Goal: Information Seeking & Learning: Find specific page/section

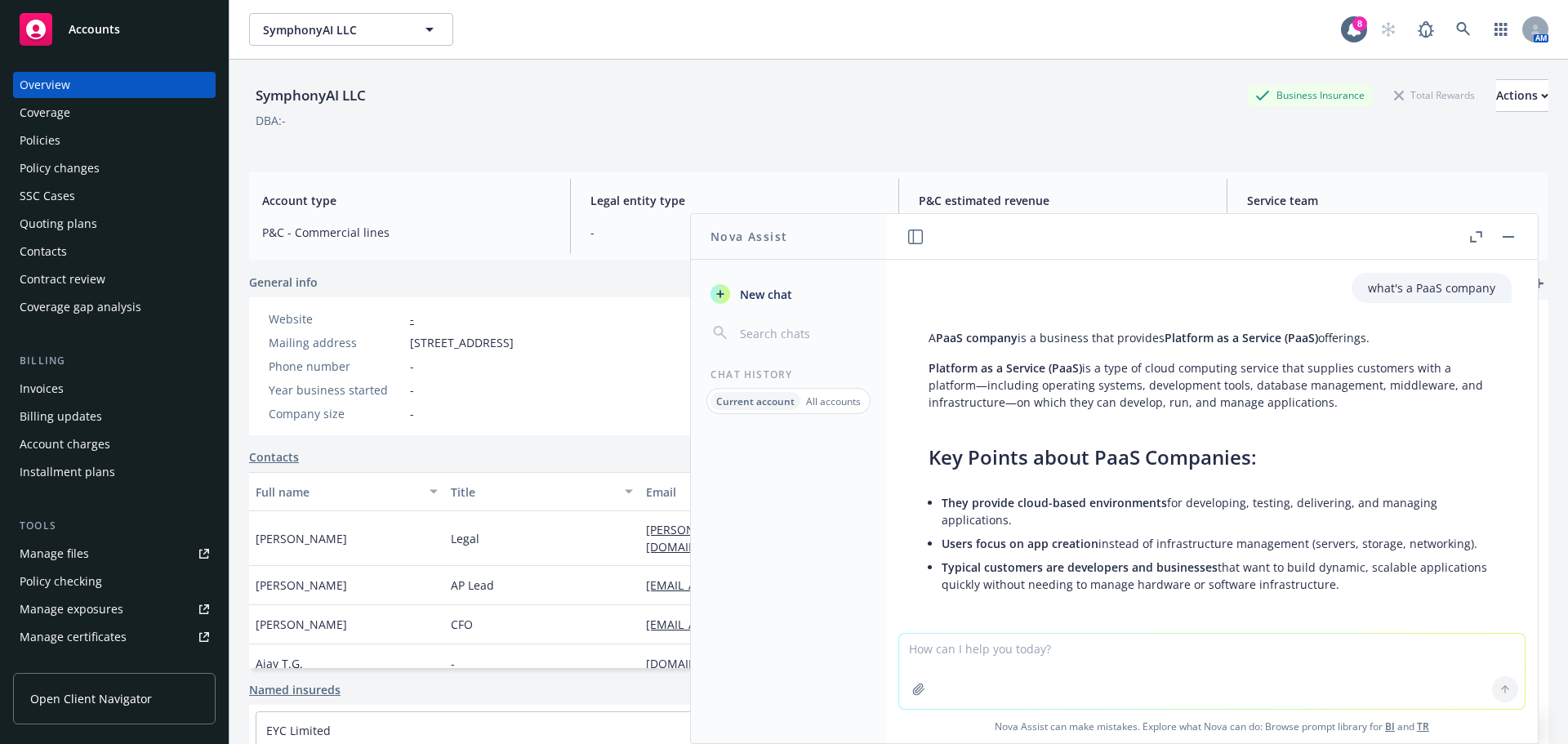
scroll to position [3264, 0]
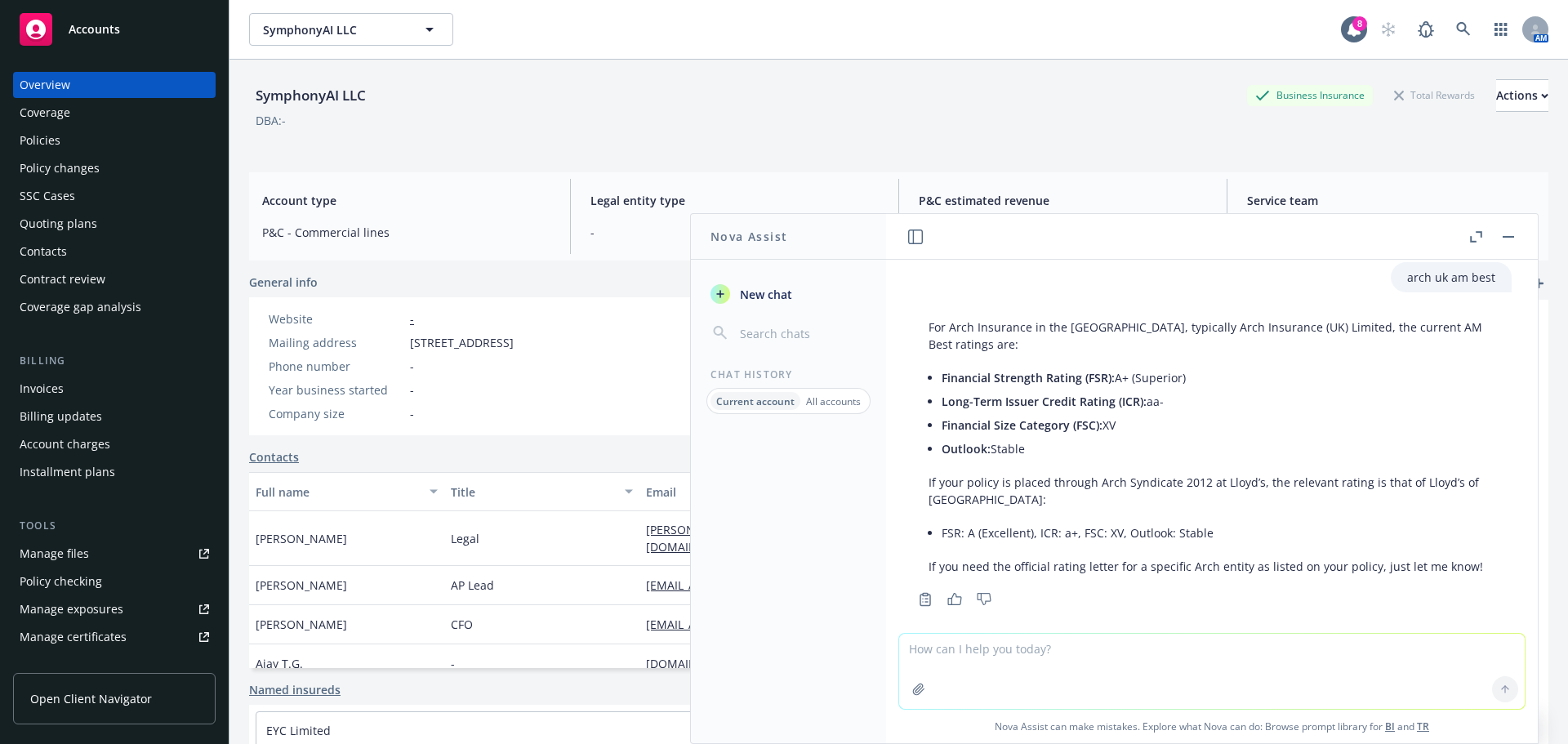
click at [138, 138] on div "Policies" at bounding box center [114, 141] width 189 height 27
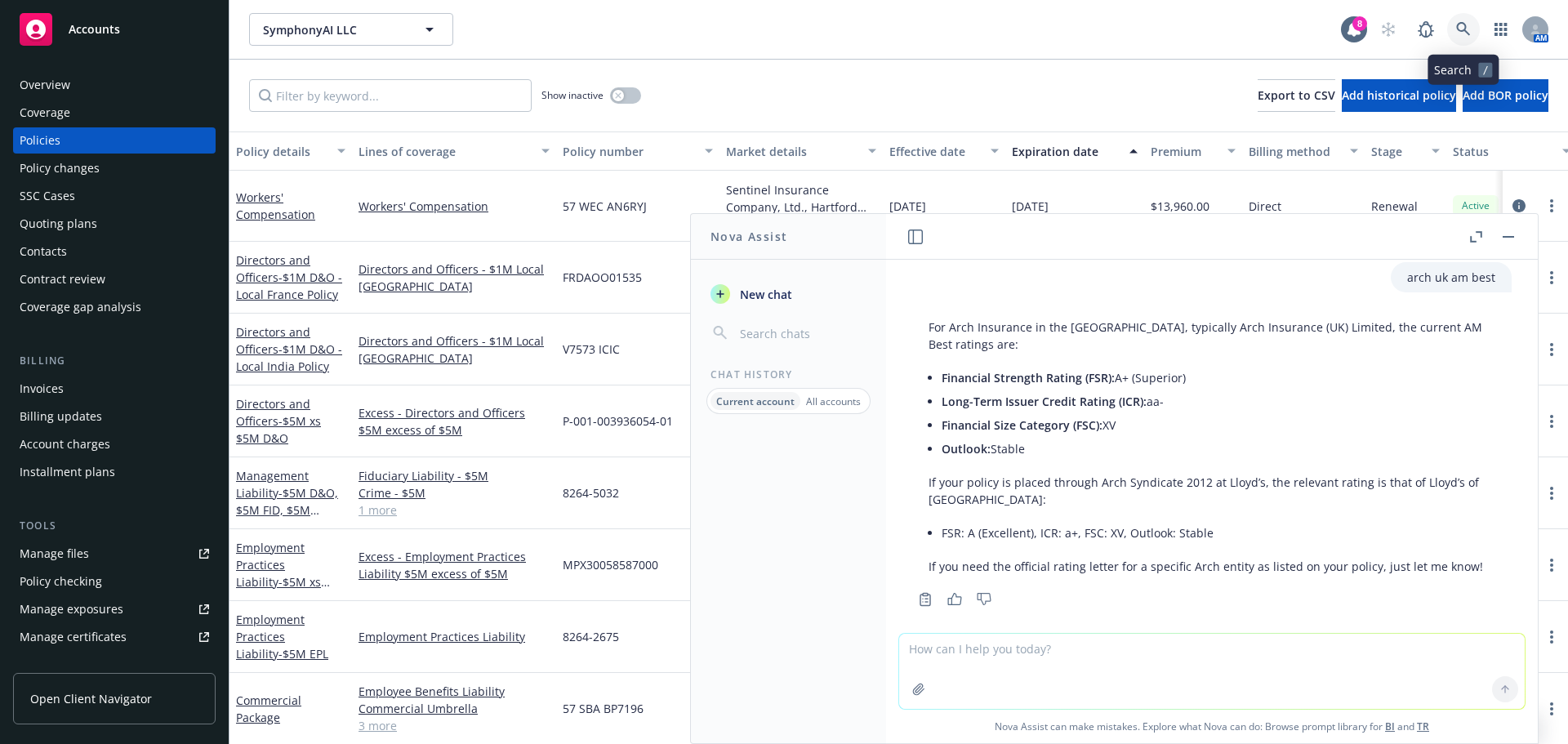
click at [1459, 23] on icon at bounding box center [1463, 29] width 14 height 14
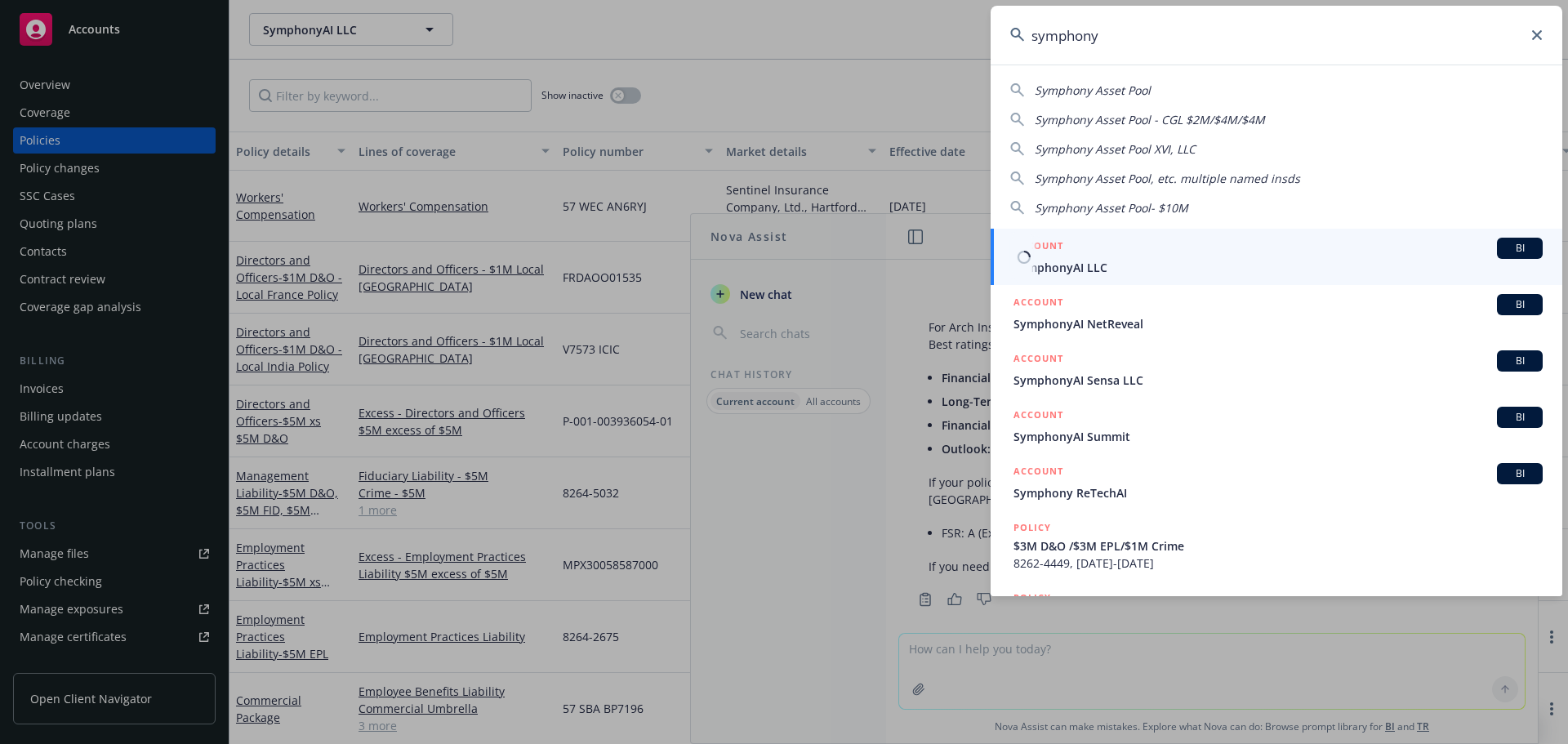
type input "symphony"
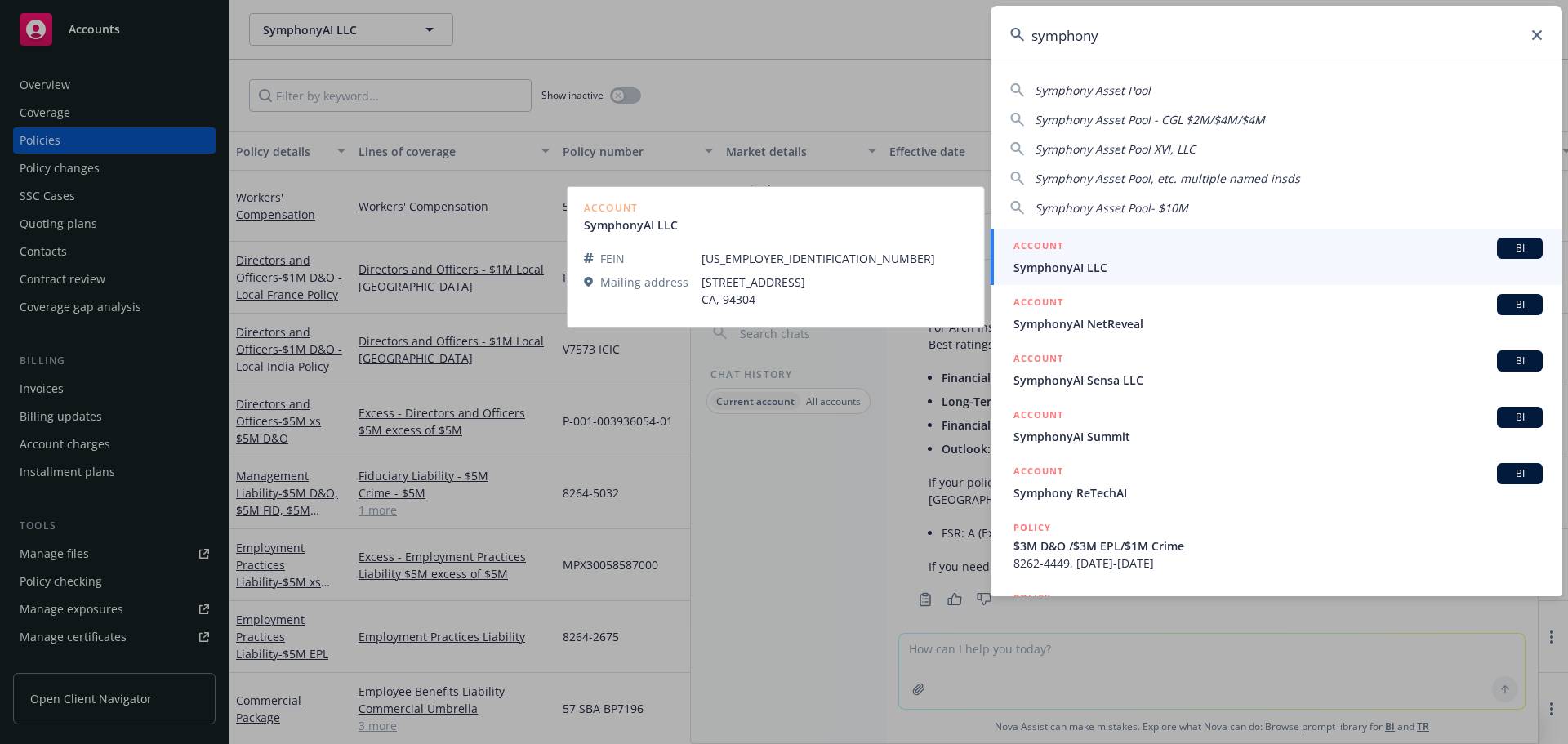
click at [1101, 273] on span "SymphonyAI LLC" at bounding box center [1278, 267] width 529 height 17
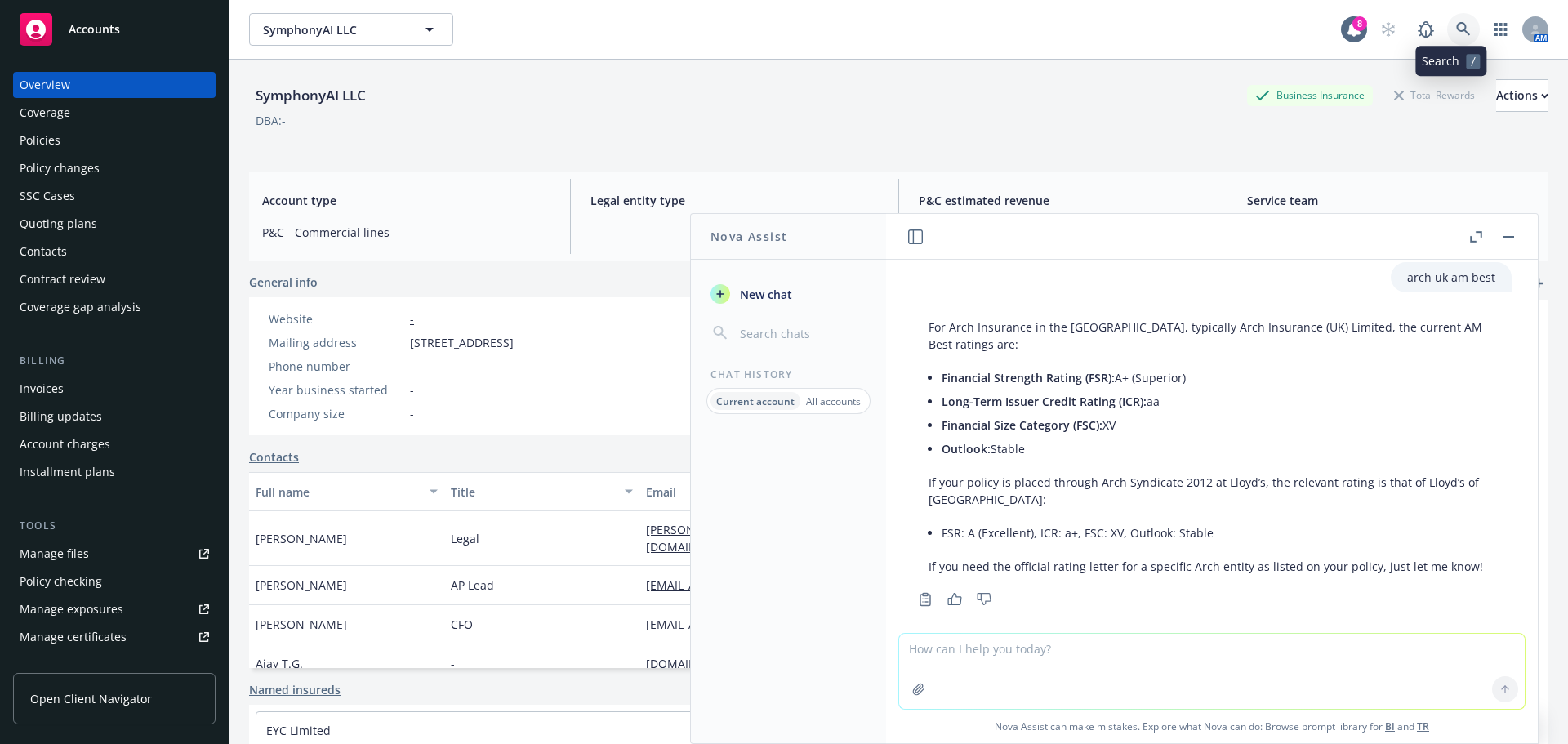
click at [1451, 37] on link at bounding box center [1463, 29] width 33 height 33
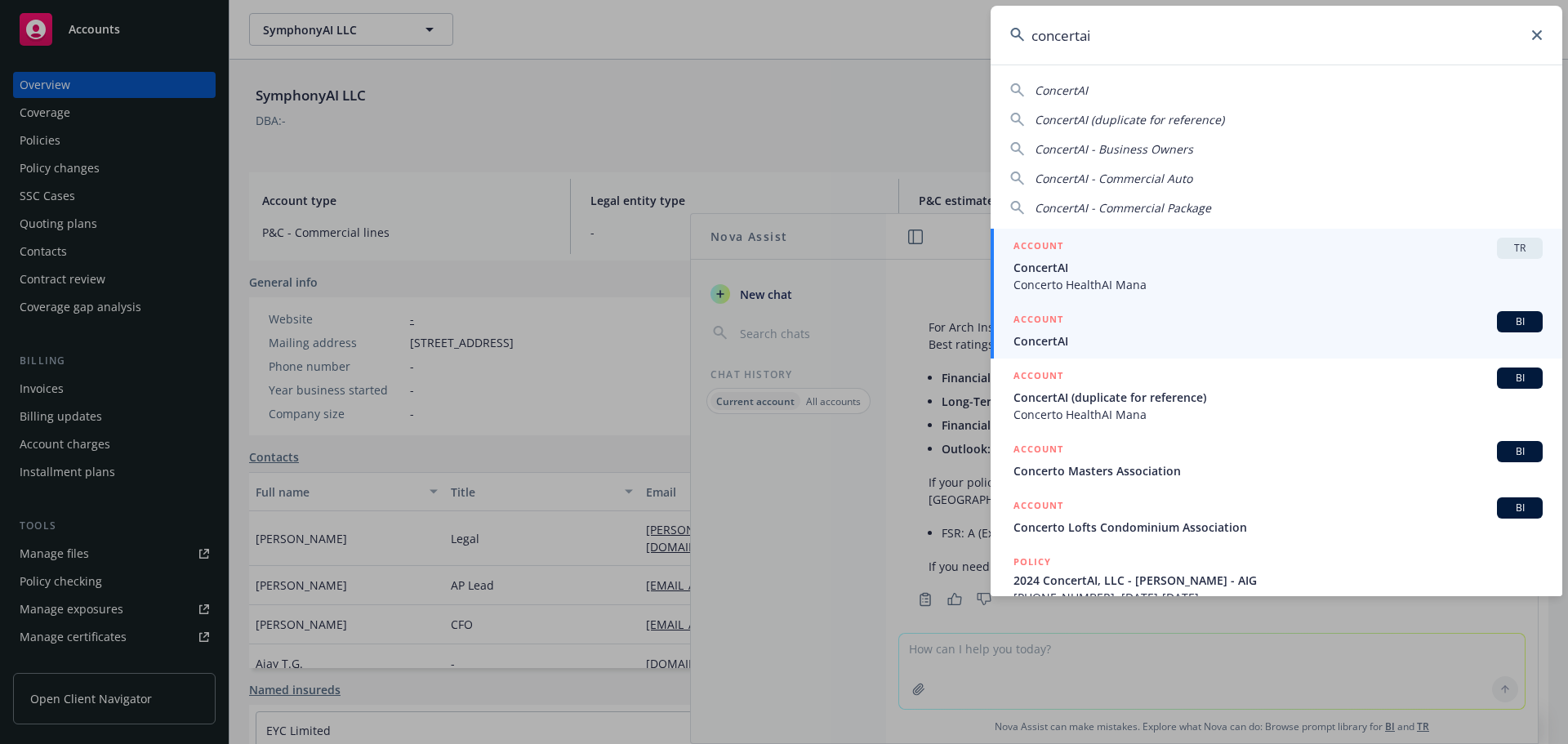
type input "concertai"
click at [1105, 348] on span "ConcertAI" at bounding box center [1278, 341] width 529 height 17
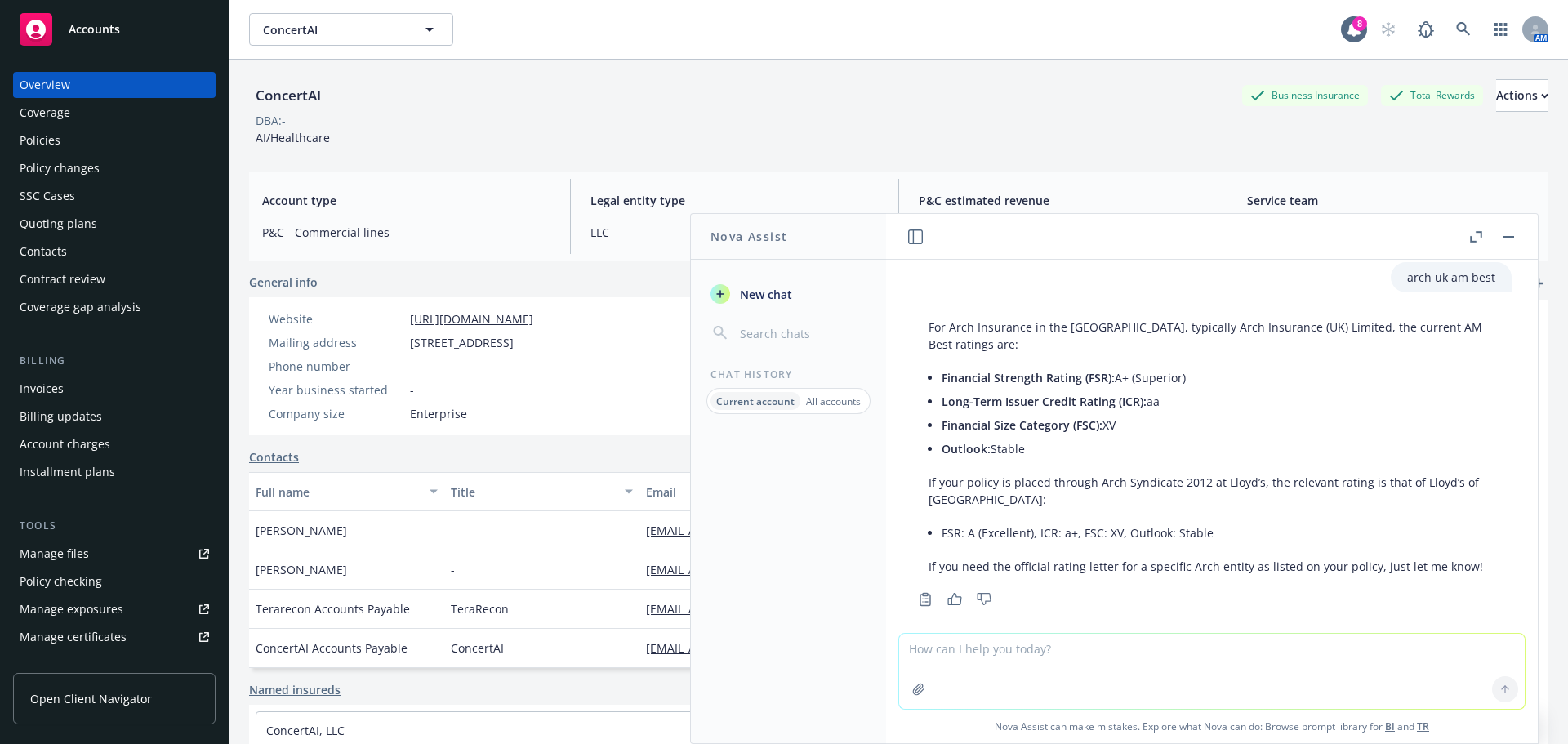
click at [43, 135] on div "Policies" at bounding box center [40, 141] width 41 height 27
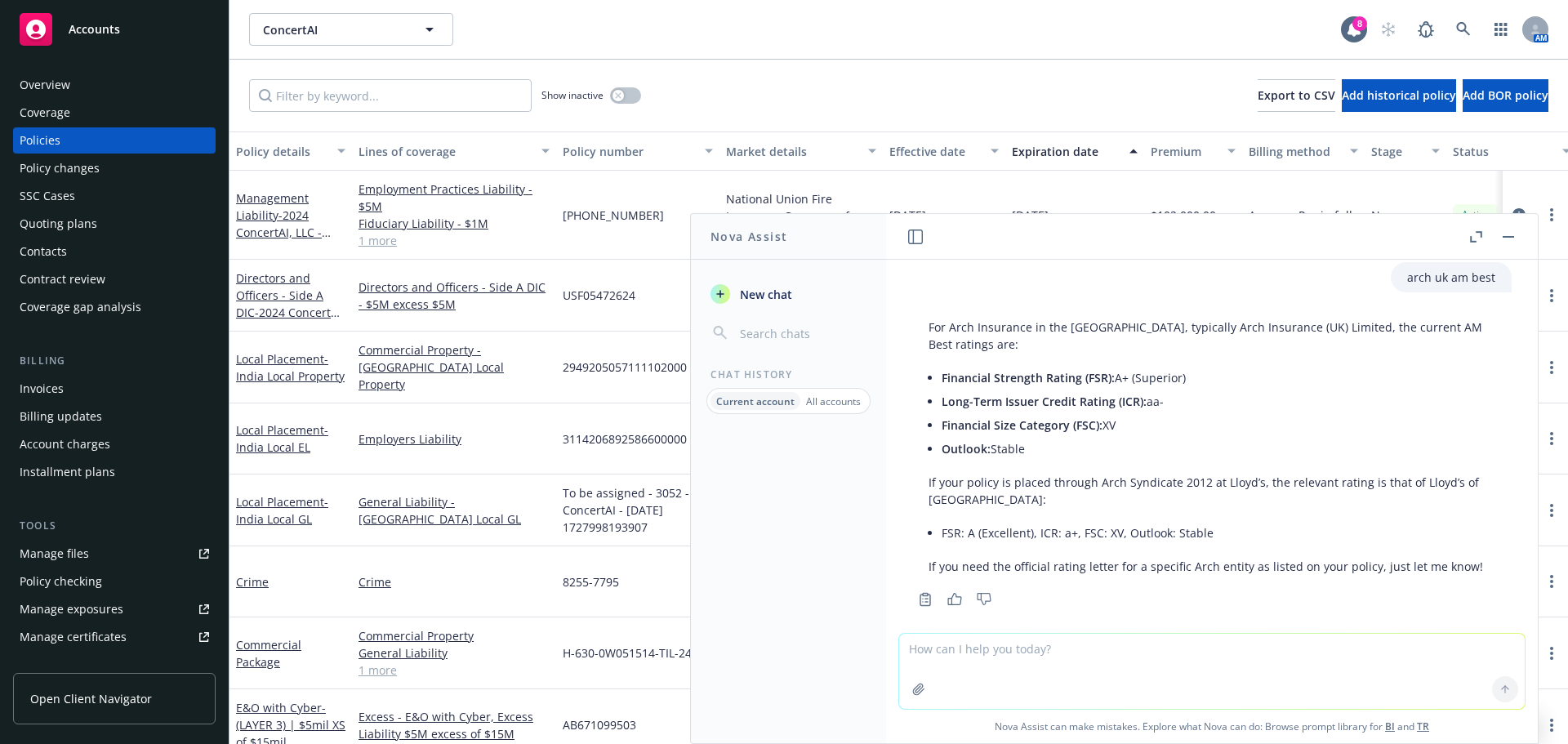
click at [1516, 240] on button "button" at bounding box center [1508, 237] width 19 height 19
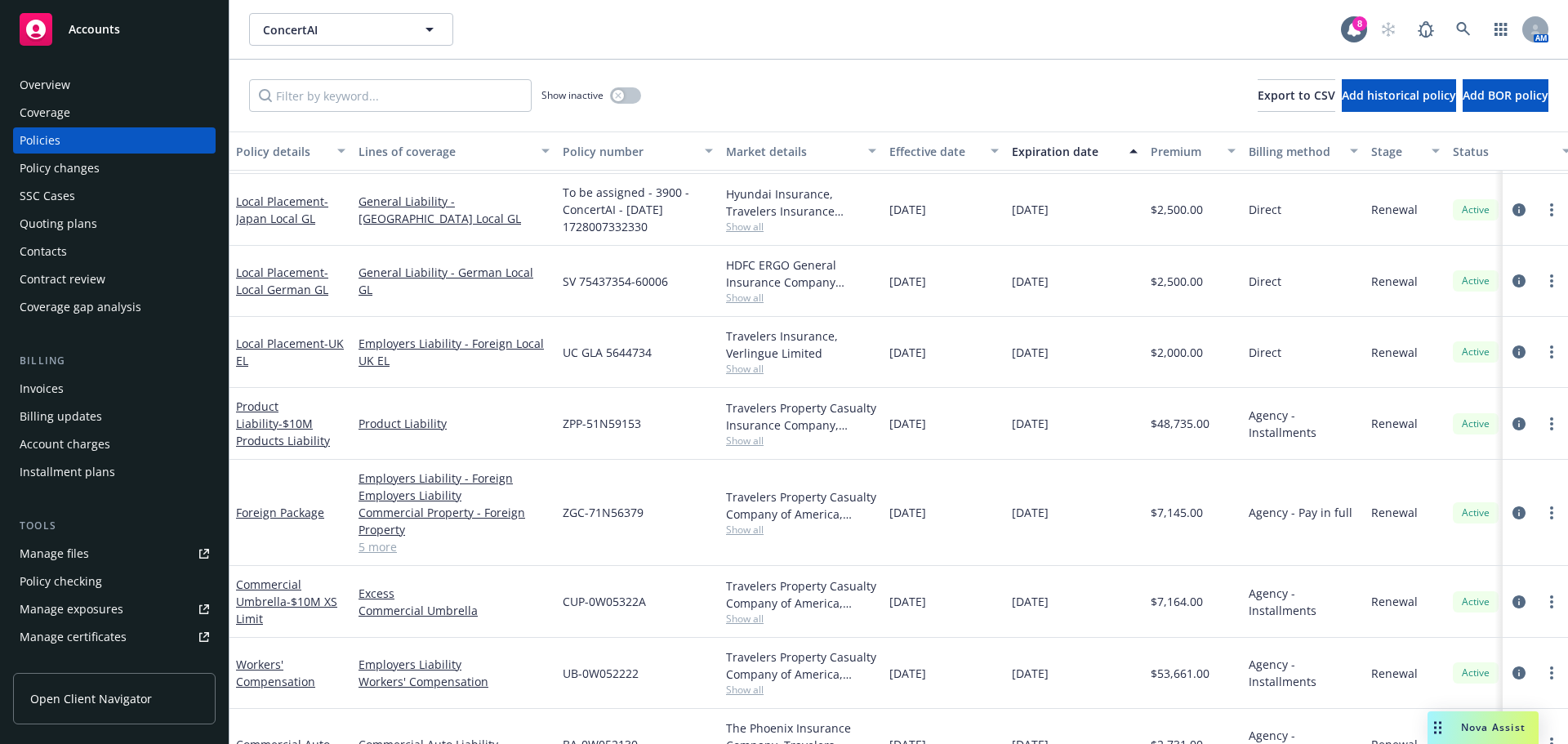
scroll to position [409, 0]
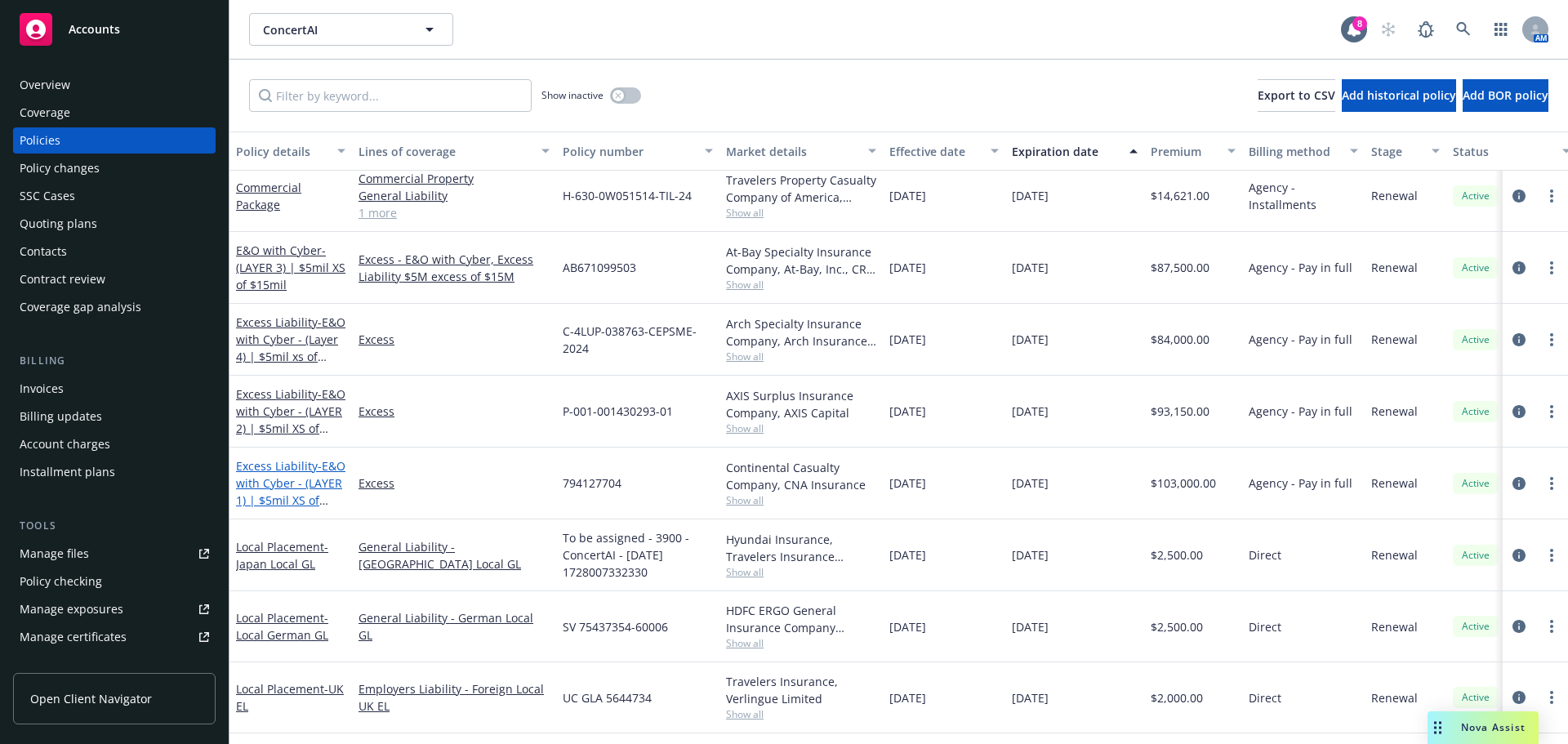
click at [266, 479] on span "- E&O with Cyber - (LAYER 1) | $5mil XS of $5mil" at bounding box center [291, 492] width 110 height 67
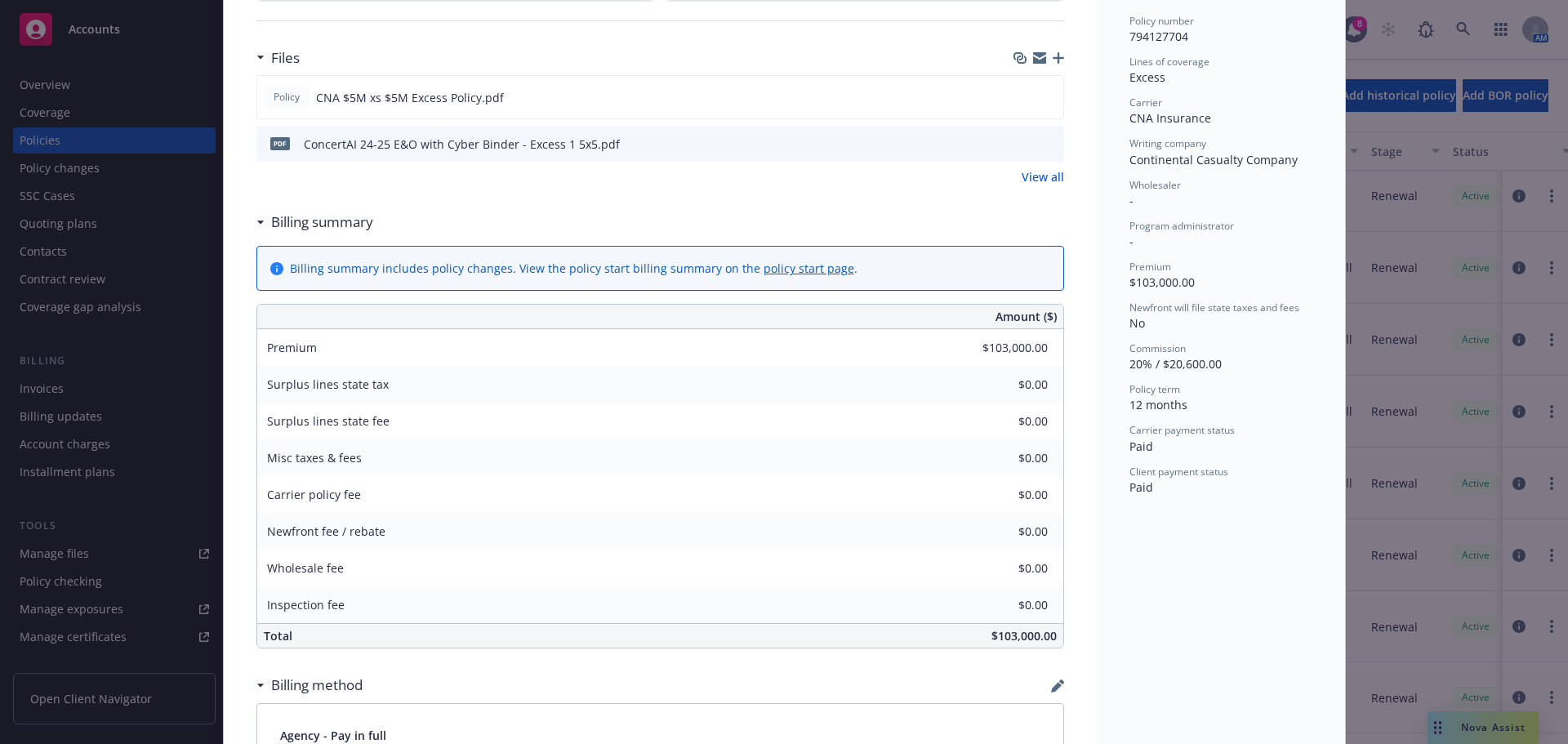
scroll to position [326, 0]
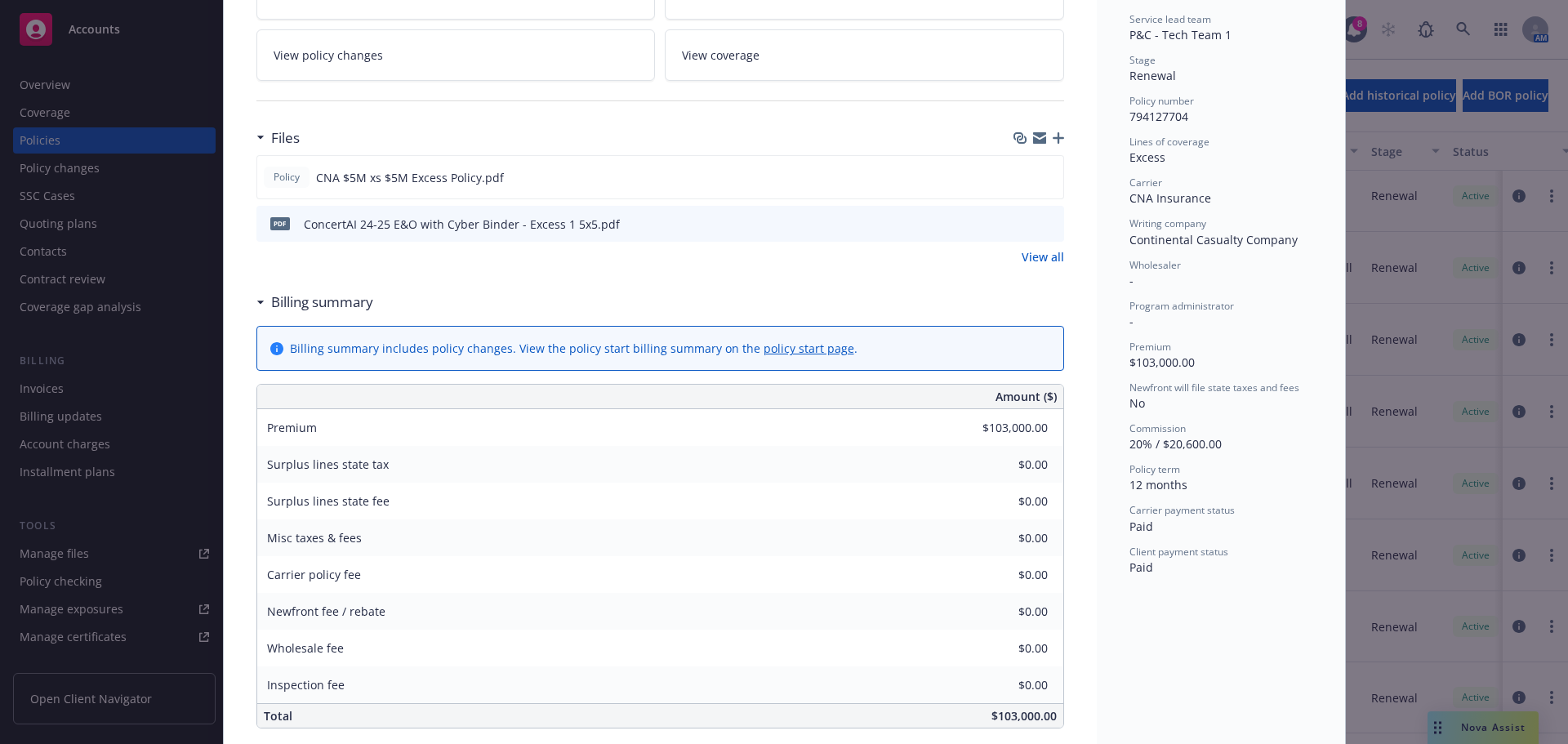
click at [1041, 228] on icon "preview file" at bounding box center [1048, 223] width 15 height 12
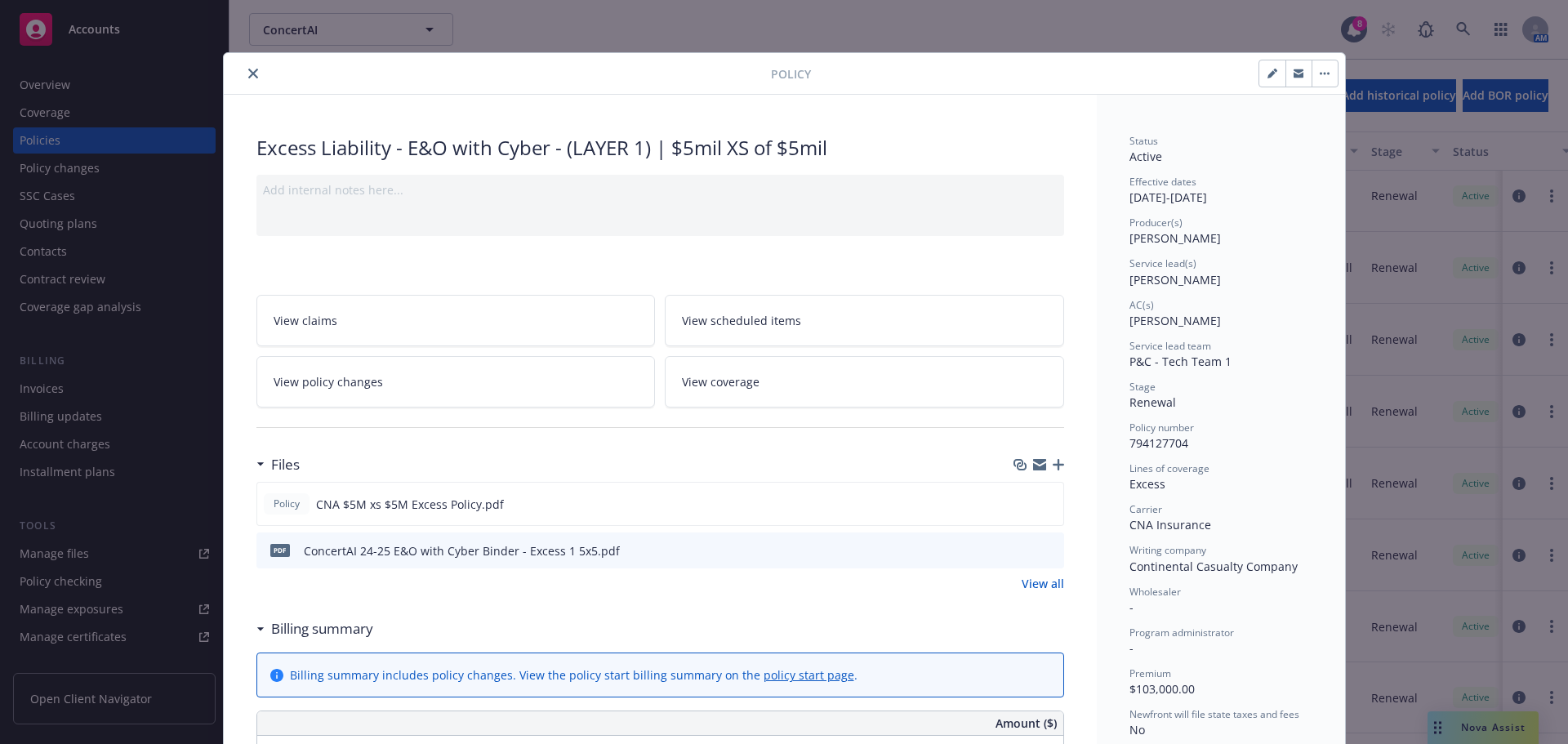
click at [243, 69] on button "close" at bounding box center [253, 73] width 19 height 19
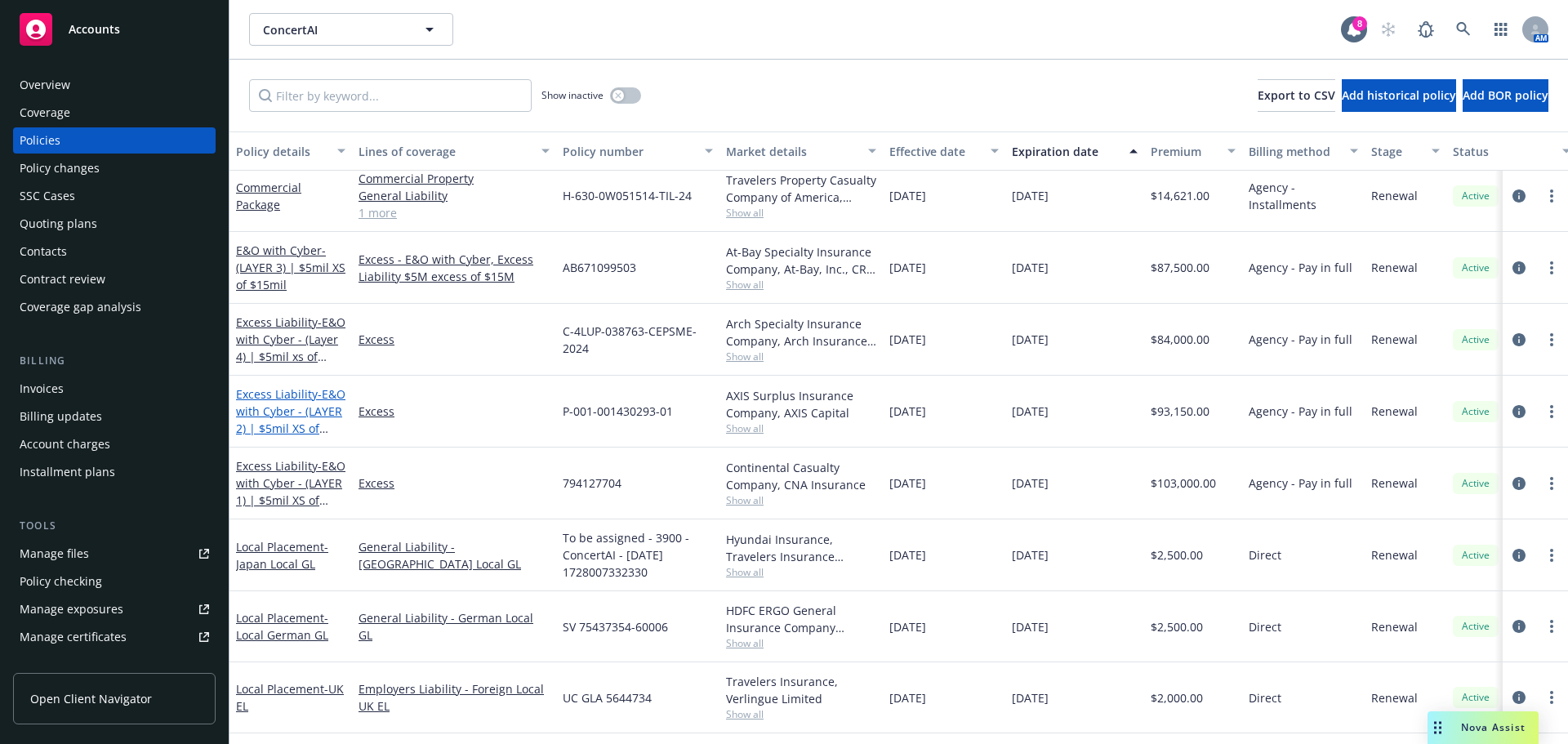
click at [283, 417] on span "- E&O with Cyber - (LAYER 2) | $5mil XS of $10mil" at bounding box center [291, 420] width 110 height 67
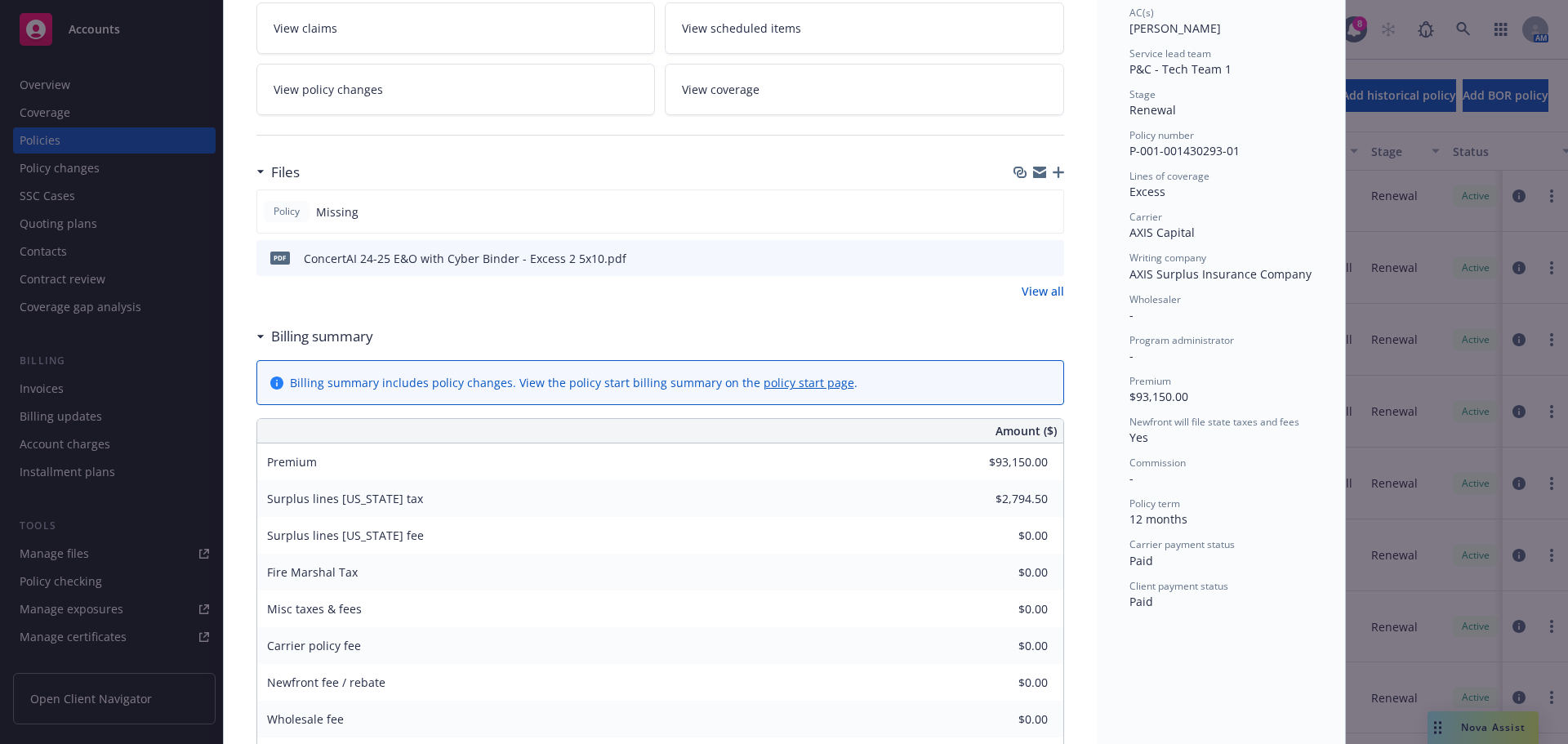
scroll to position [326, 0]
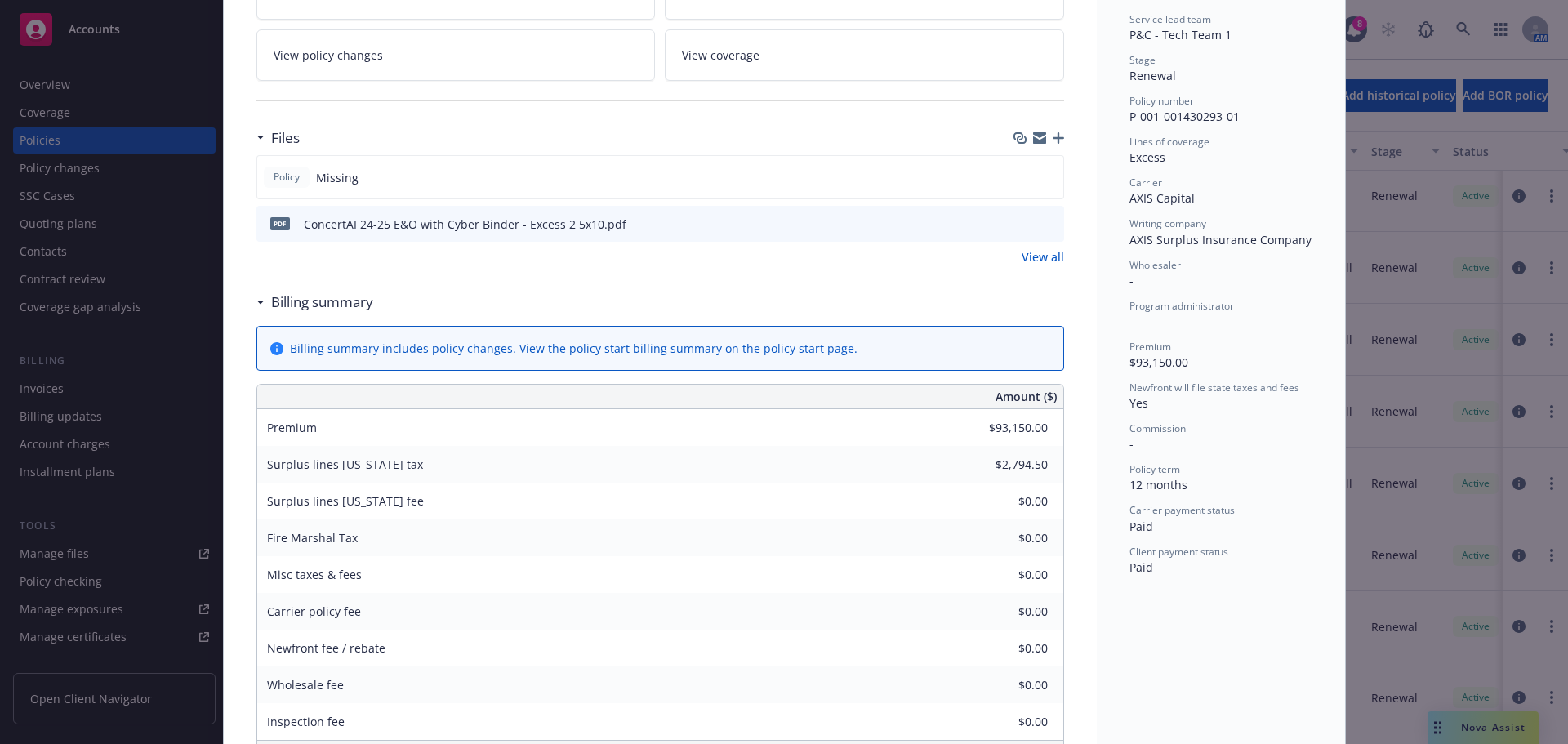
click at [1052, 225] on div "pdf ConcertAI 24-25 E&O with Cyber Binder - Excess 2 5x10.pdf" at bounding box center [660, 224] width 807 height 36
click at [1049, 225] on button "preview file" at bounding box center [1048, 223] width 18 height 15
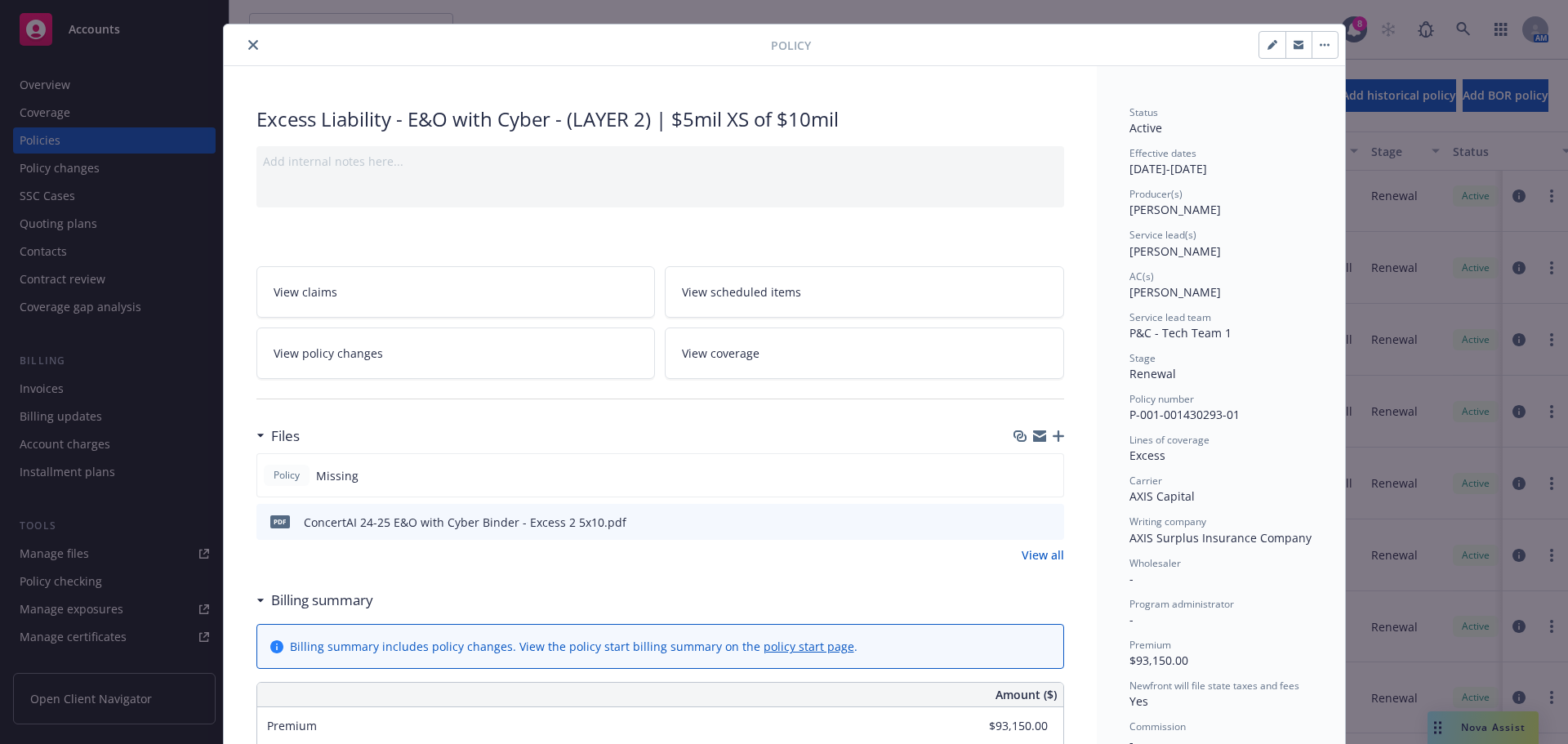
scroll to position [0, 0]
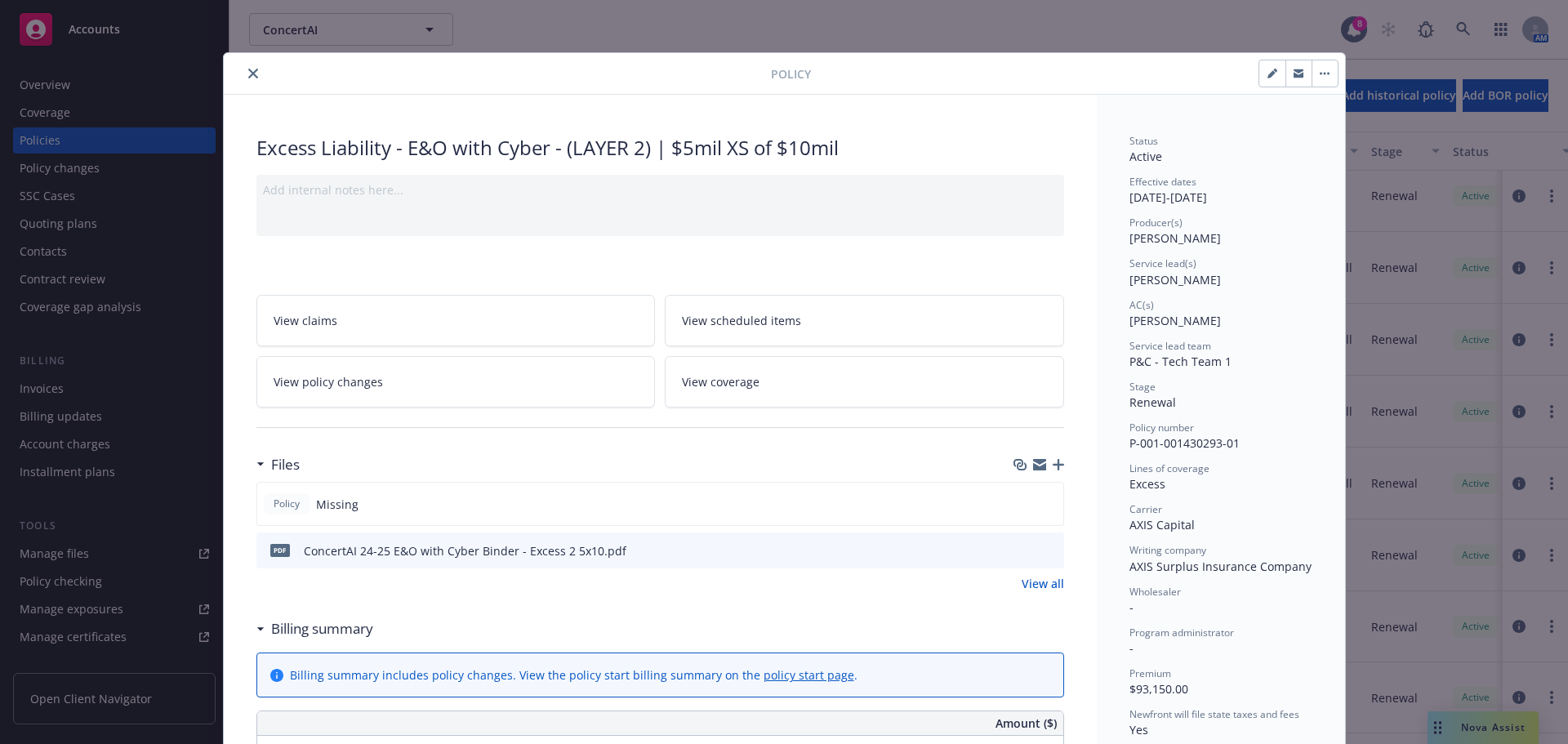
click at [249, 69] on icon "close" at bounding box center [253, 73] width 10 height 10
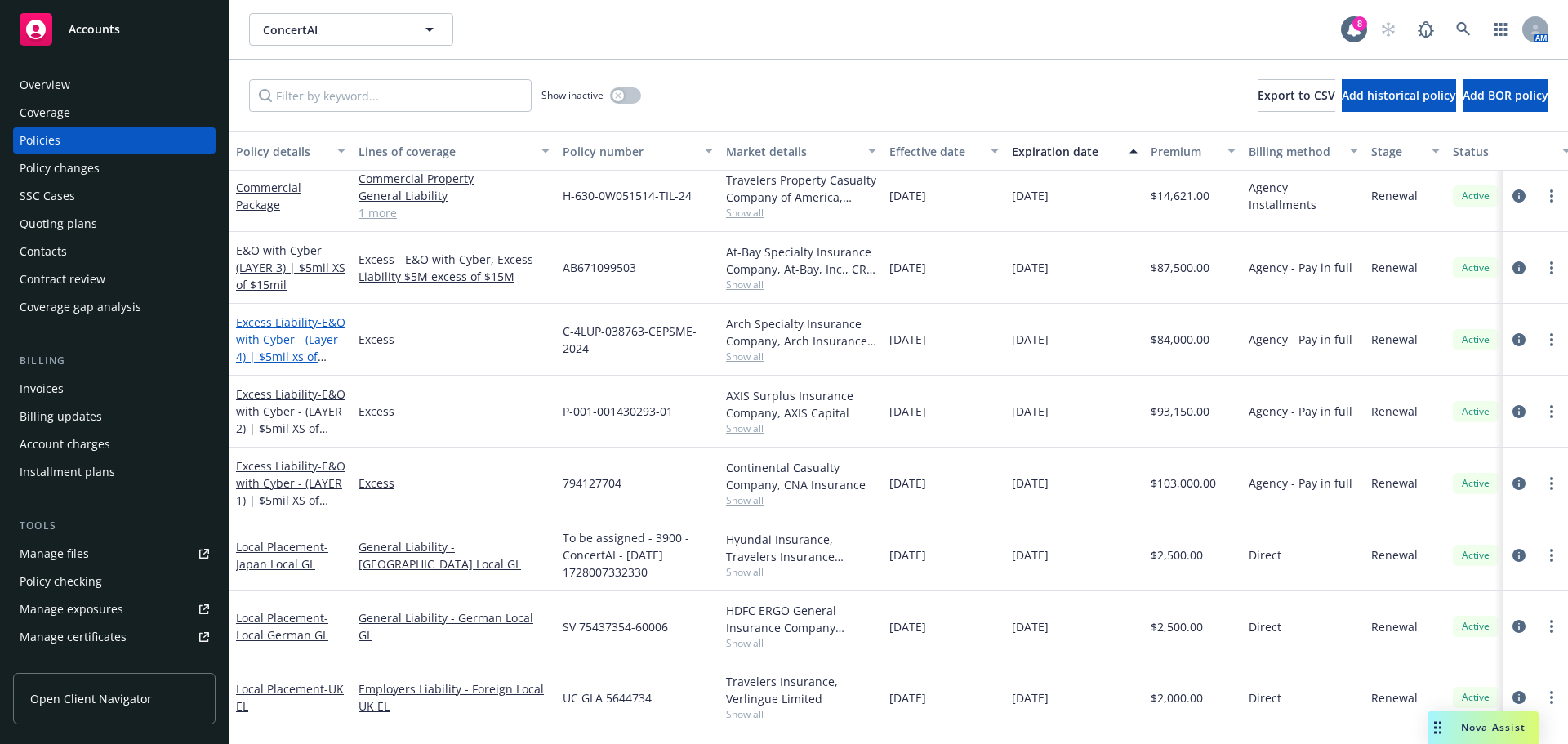
click at [280, 318] on link "Excess Liability - E&O with Cyber - (Layer 4) | $5mil xs of $20mil" at bounding box center [291, 348] width 110 height 67
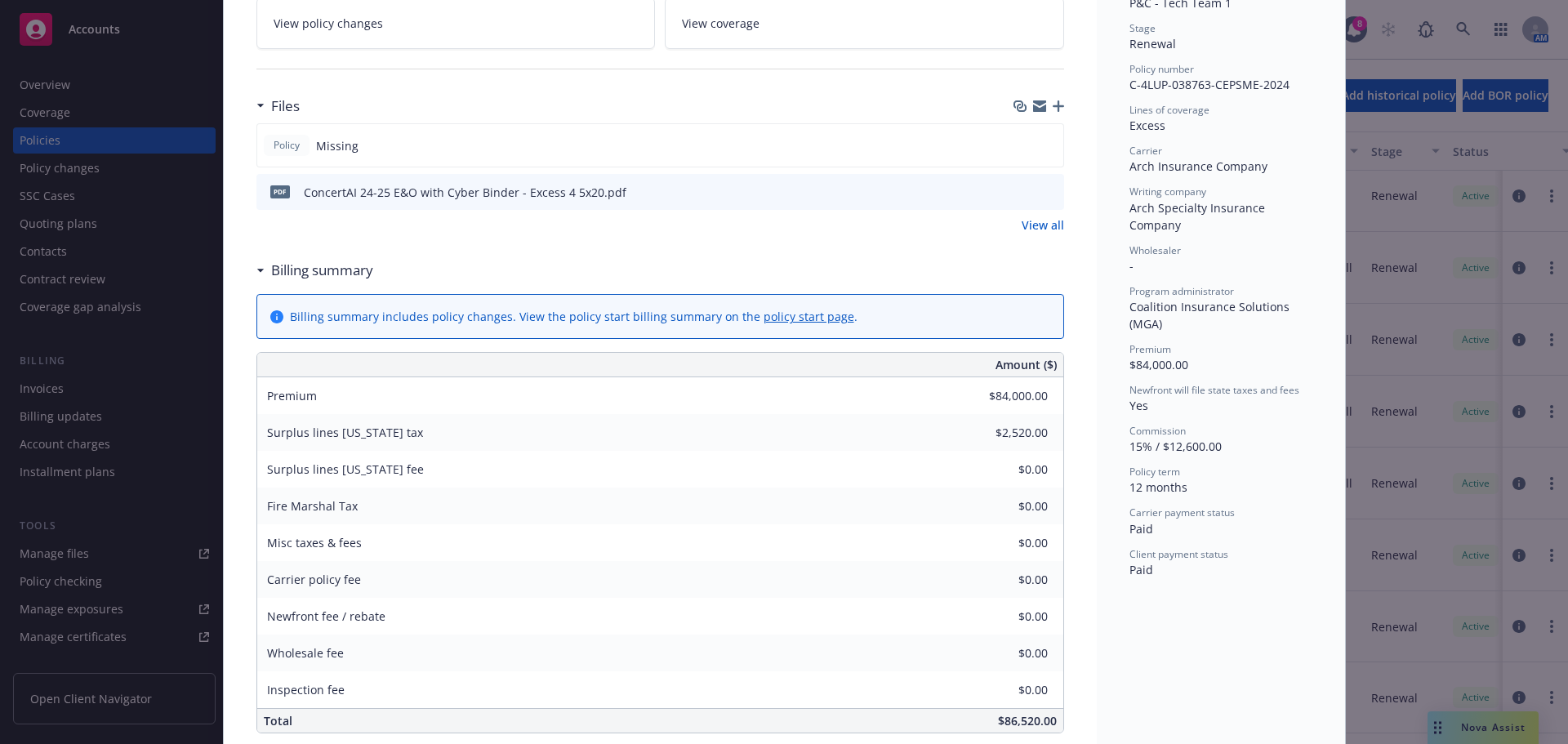
scroll to position [409, 0]
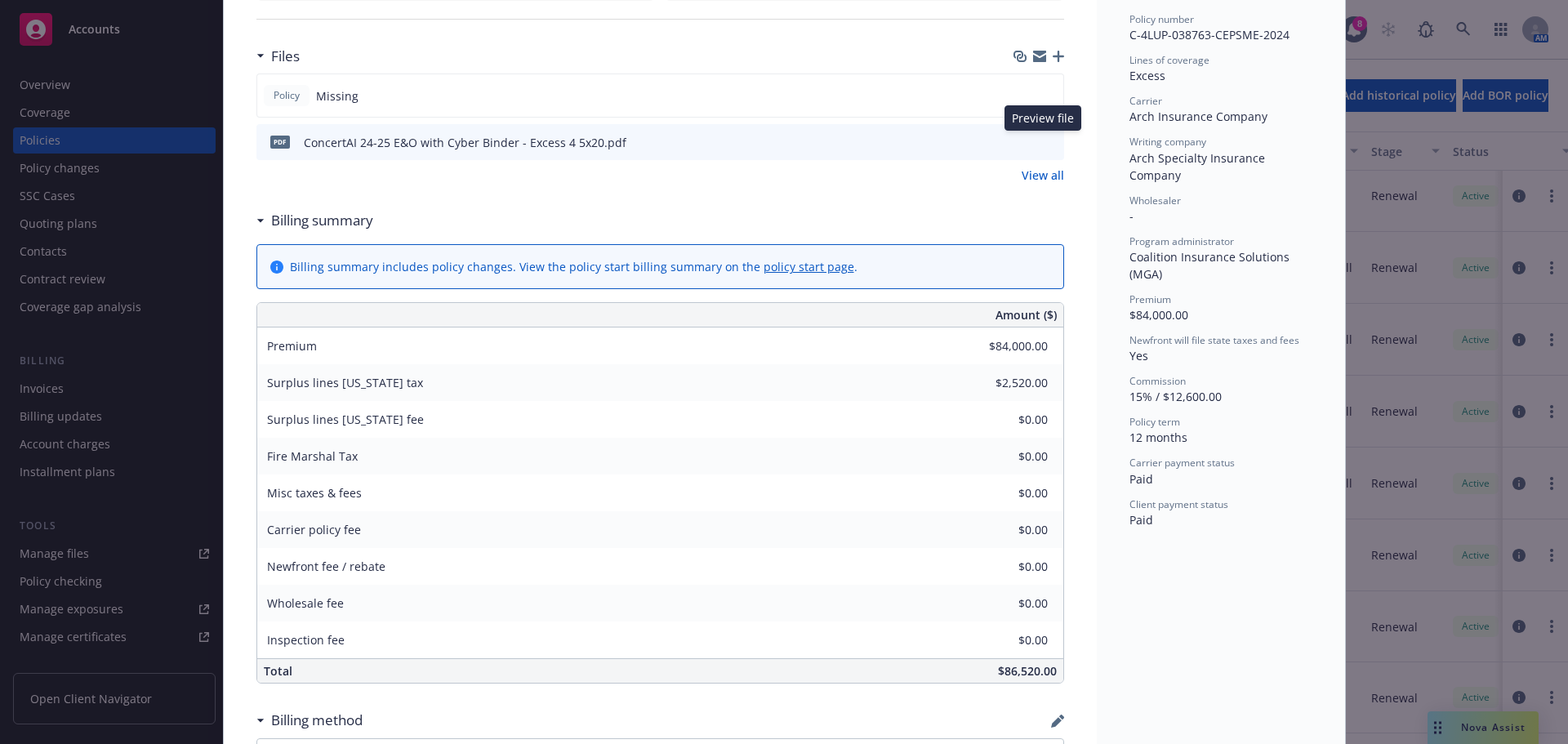
click at [1041, 143] on icon "preview file" at bounding box center [1048, 141] width 15 height 12
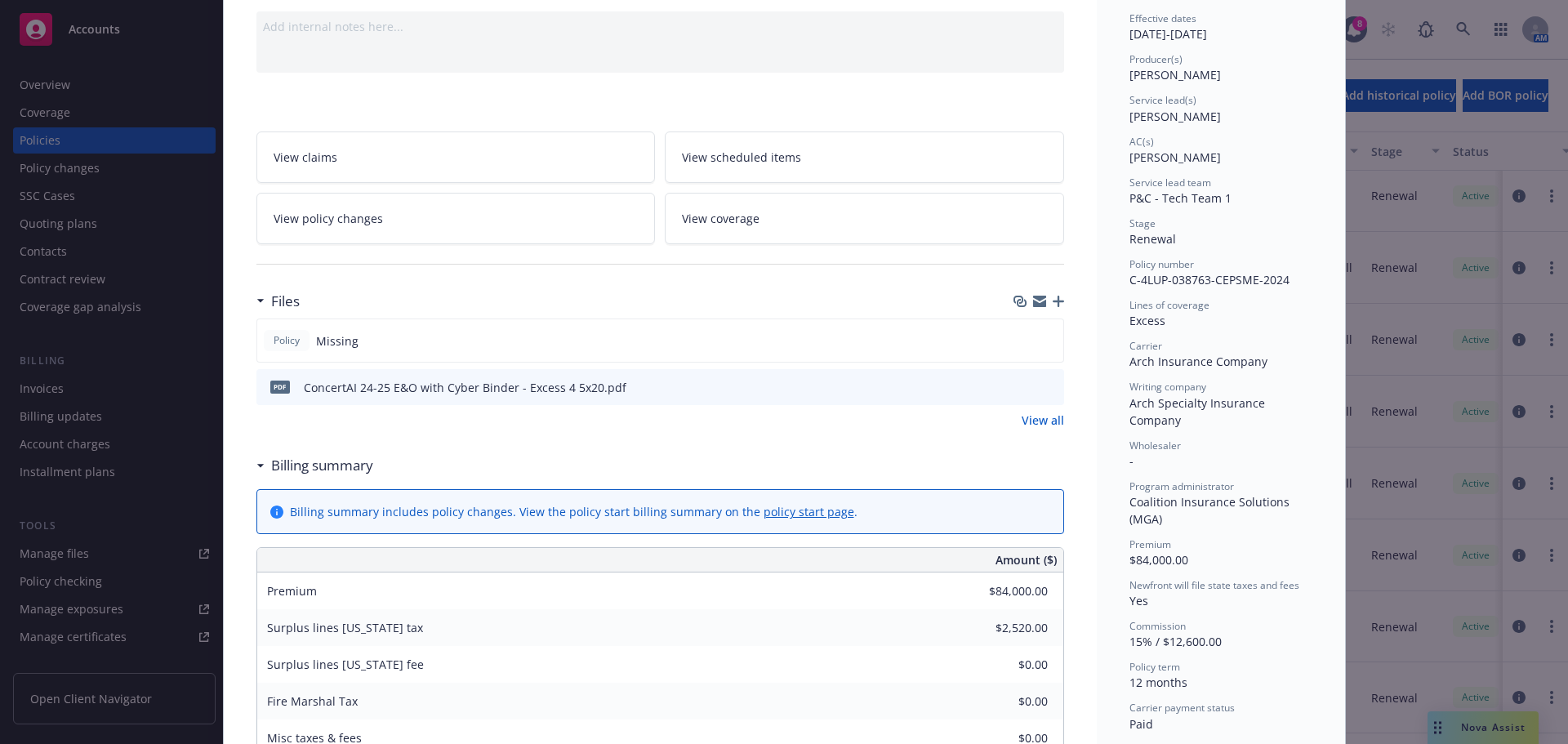
scroll to position [0, 0]
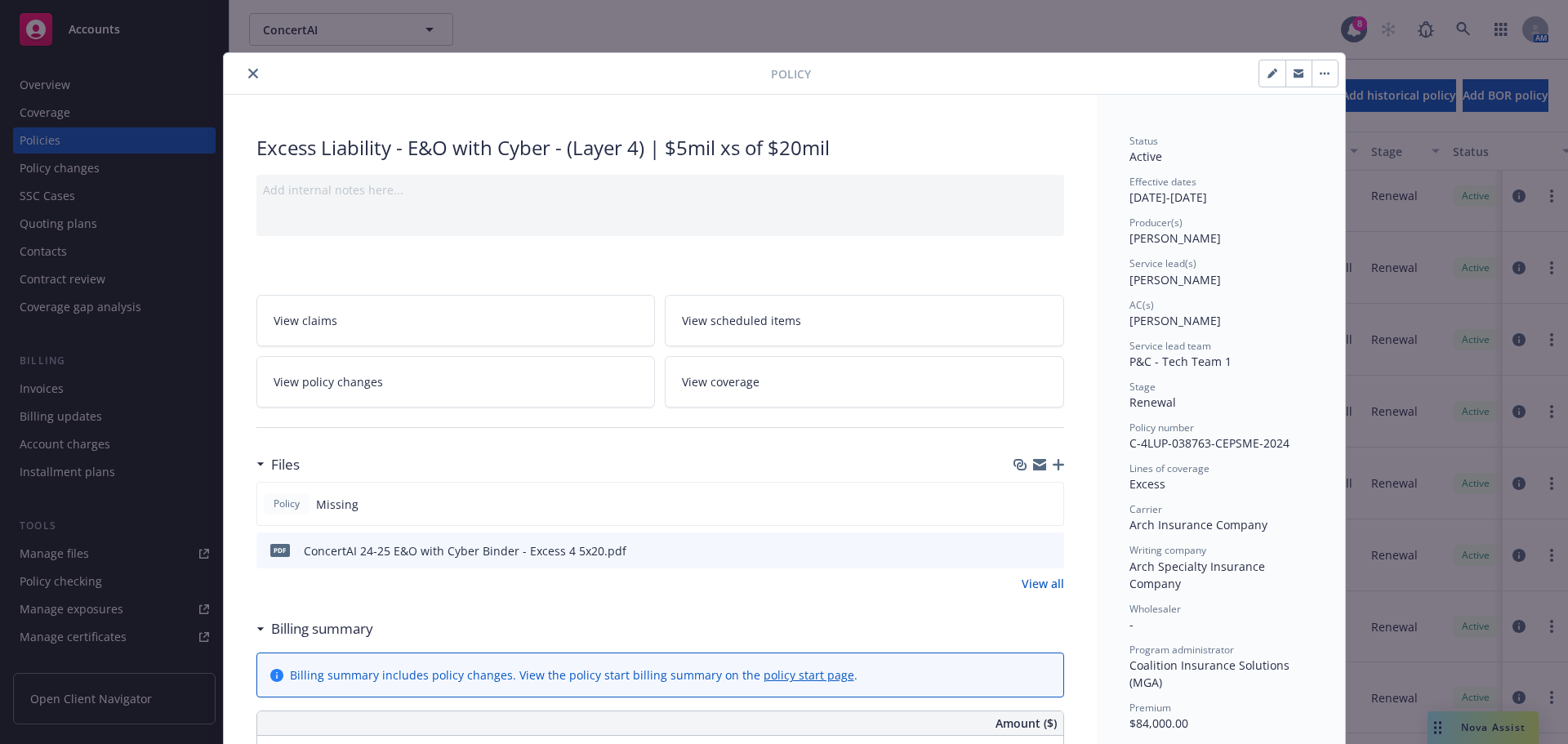
click at [251, 78] on button "close" at bounding box center [253, 73] width 19 height 19
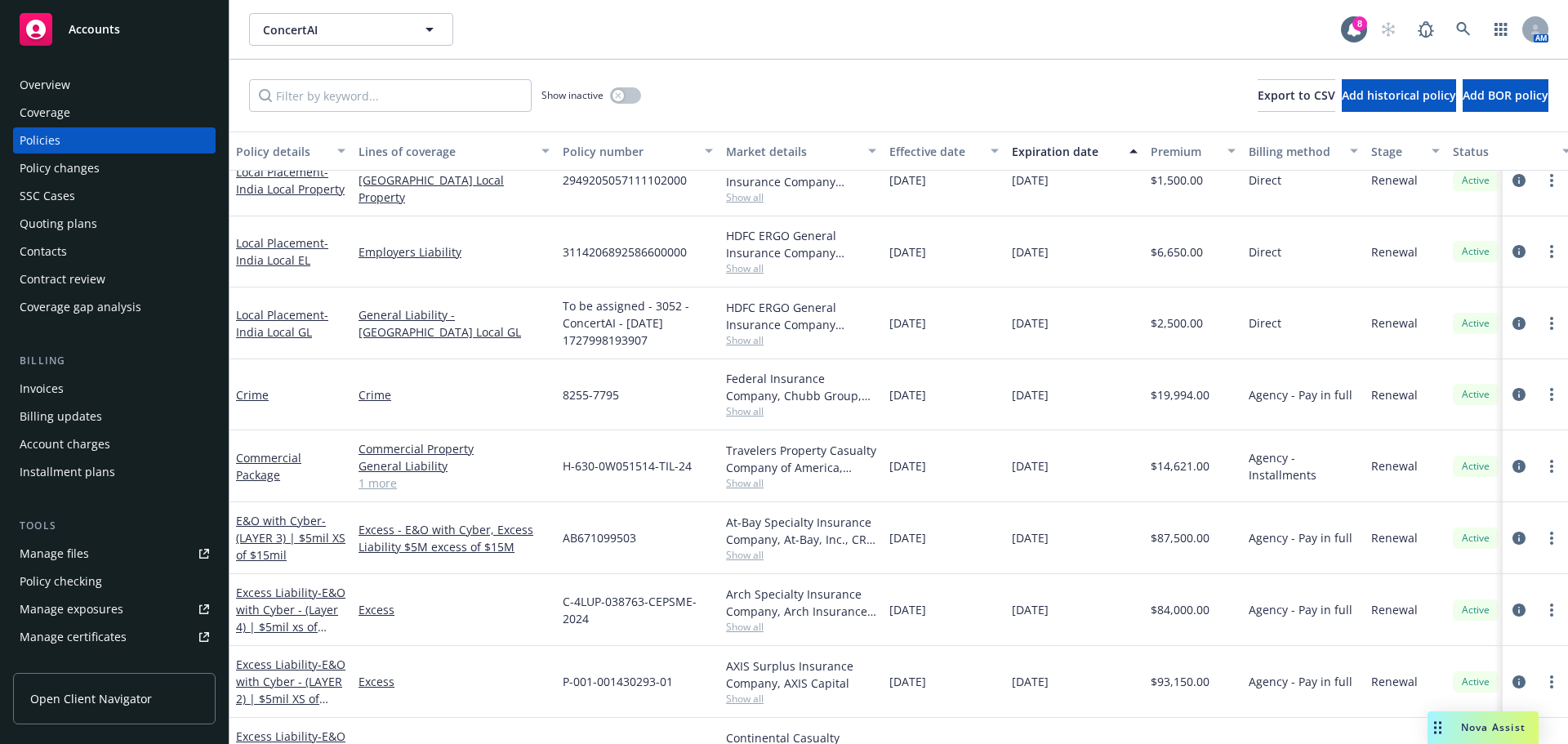
scroll to position [245, 0]
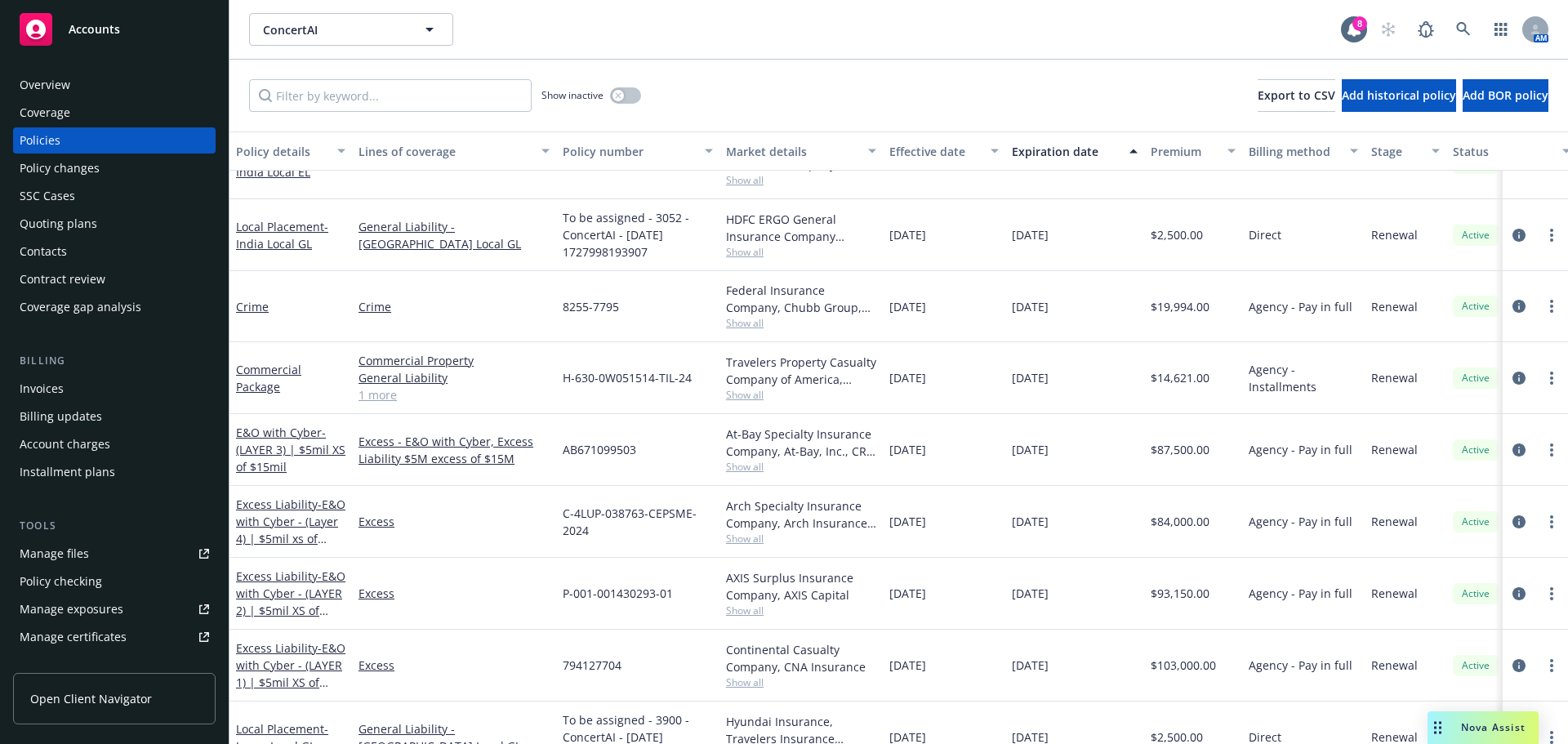
click at [293, 441] on div "E&O with Cyber - (LAYER 3) | $5mil XS of $15mil" at bounding box center [291, 449] width 110 height 51
click at [310, 431] on link "E&O with Cyber - (LAYER 3) | $5mil XS of $15mil" at bounding box center [291, 449] width 110 height 50
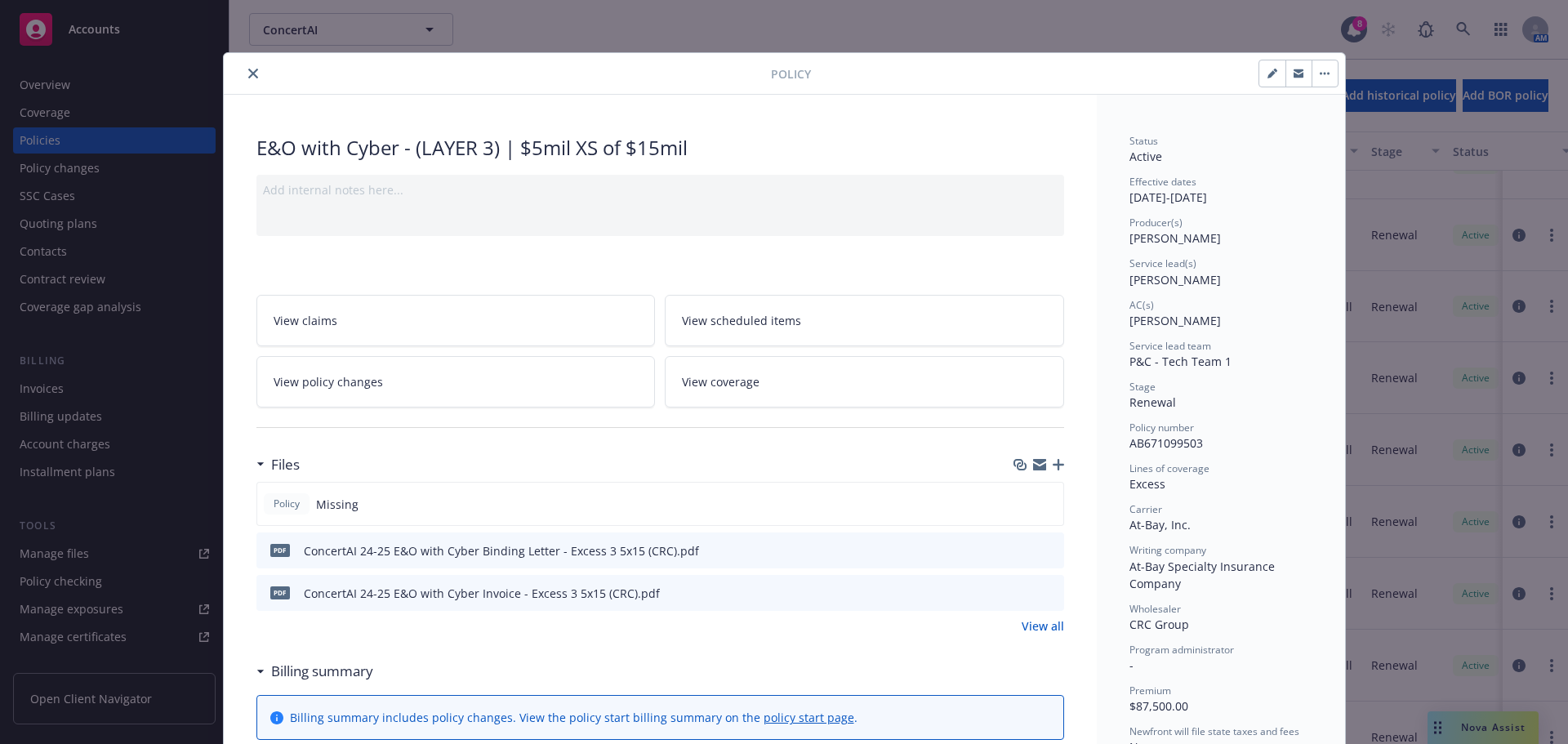
scroll to position [164, 0]
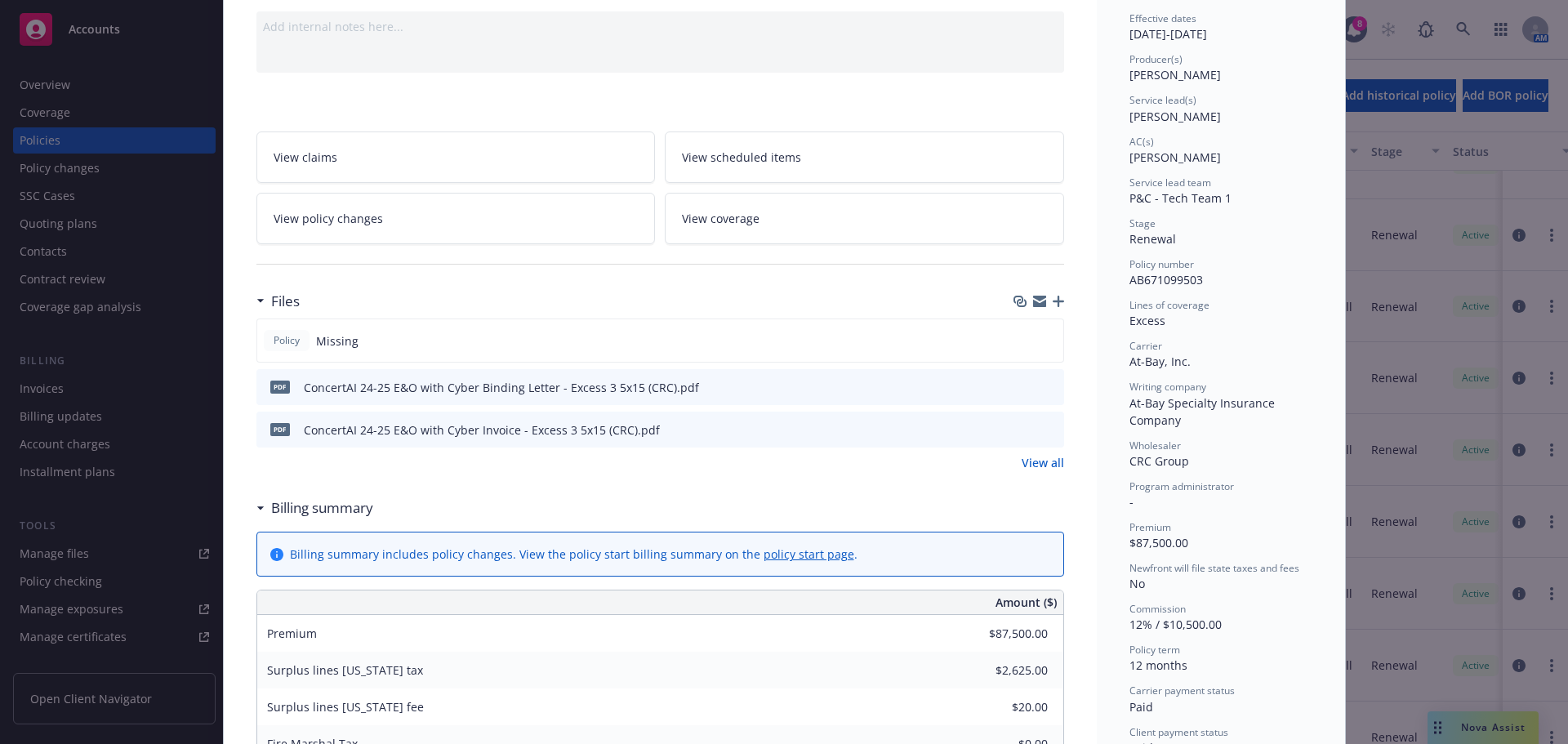
click at [1048, 388] on icon "preview file" at bounding box center [1048, 386] width 15 height 12
